Goal: Find specific page/section: Find specific page/section

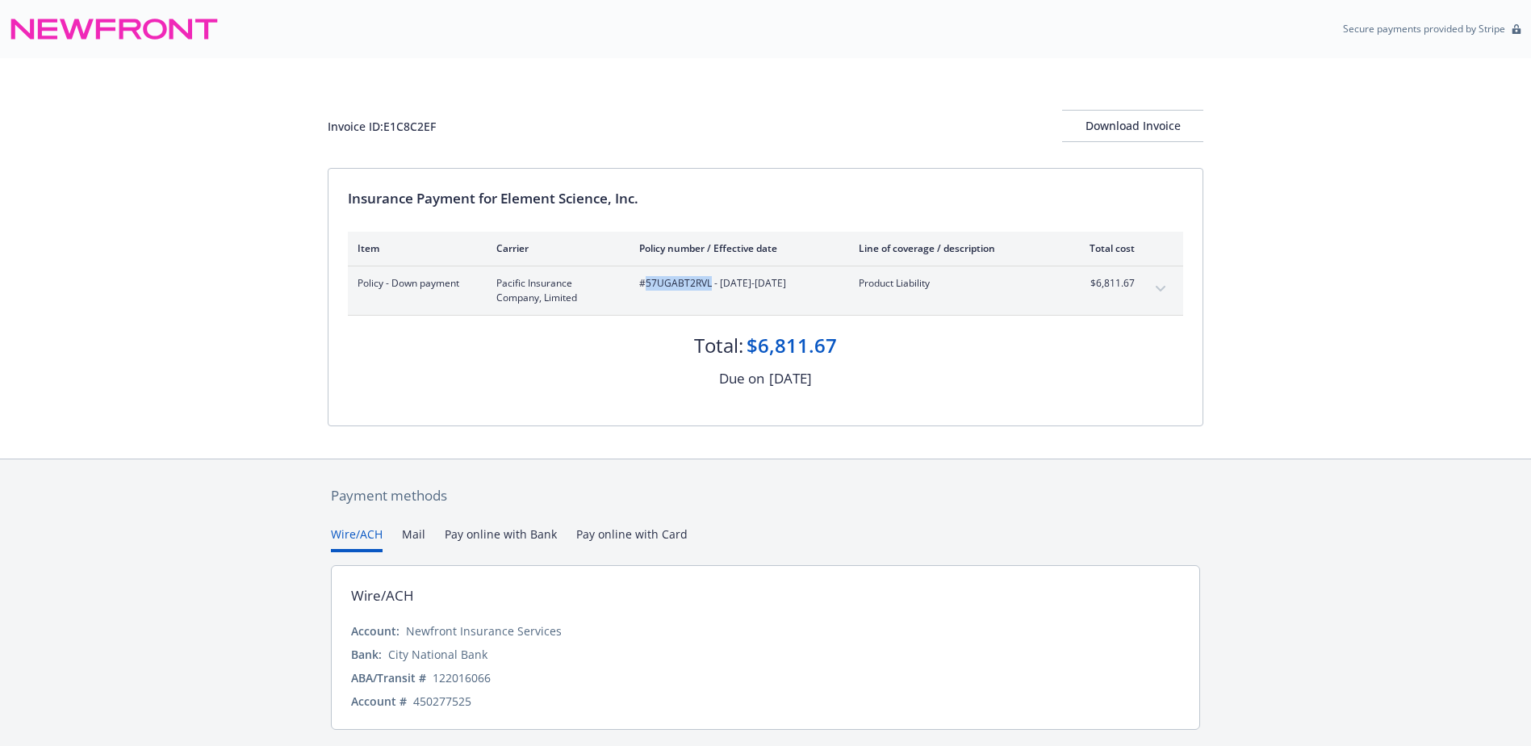
drag, startPoint x: 711, startPoint y: 283, endPoint x: 647, endPoint y: 287, distance: 63.9
click at [647, 287] on span "#57UGABT2RVL - [DATE]-[DATE]" at bounding box center [736, 283] width 194 height 15
copy span "57UGABT2RVL"
